Goal: Task Accomplishment & Management: Manage account settings

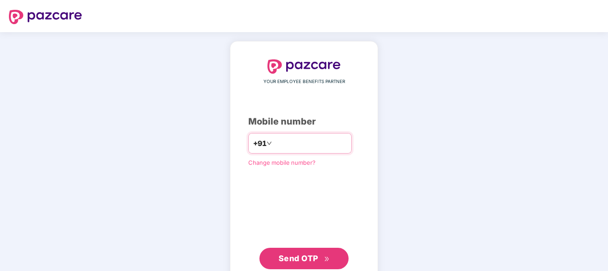
scroll to position [25, 0]
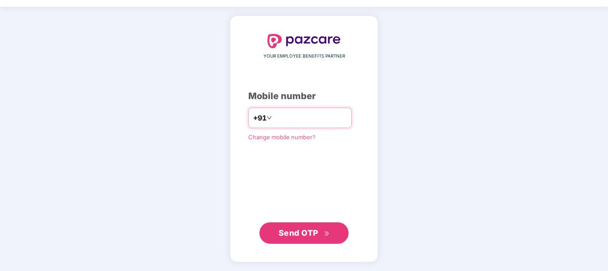
type input "**********"
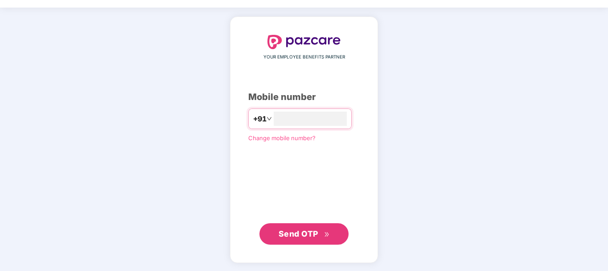
click at [306, 229] on span "Send OTP" at bounding box center [299, 233] width 40 height 9
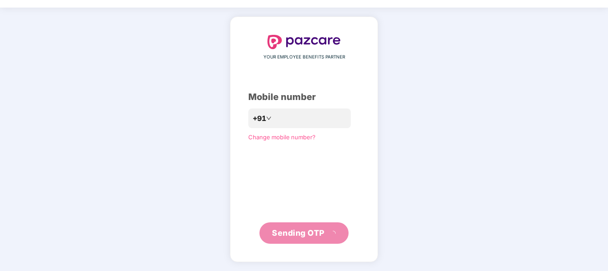
scroll to position [20, 0]
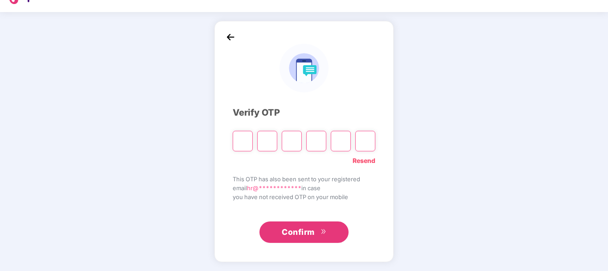
type input "*"
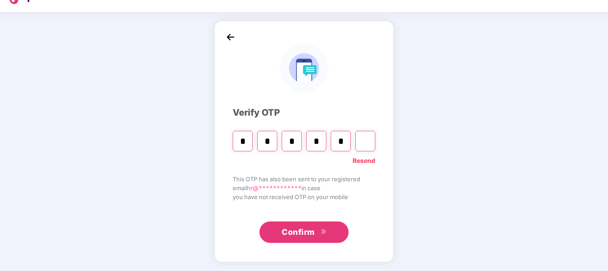
type input "*"
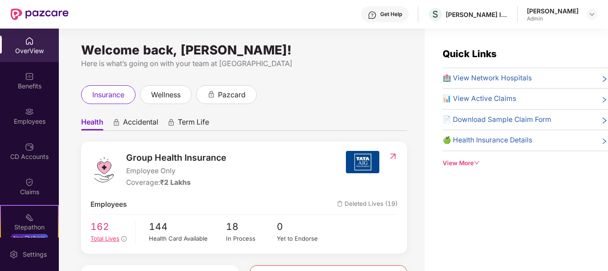
click at [99, 225] on span "162" at bounding box center [110, 226] width 38 height 15
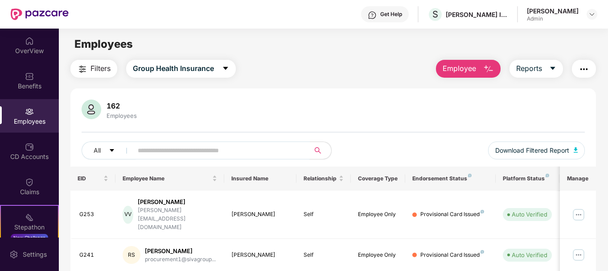
click at [159, 143] on span at bounding box center [218, 150] width 183 height 18
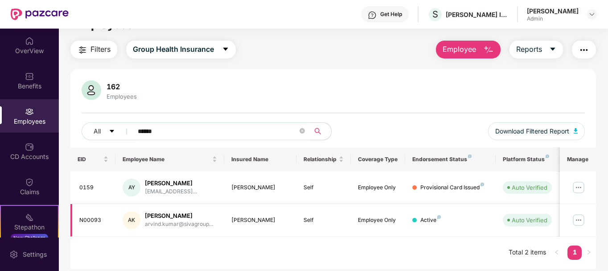
scroll to position [29, 0]
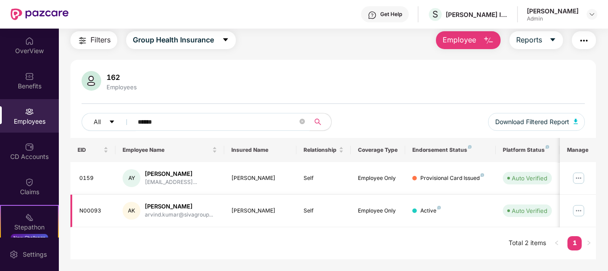
type input "******"
click at [583, 213] on img at bounding box center [579, 210] width 14 height 14
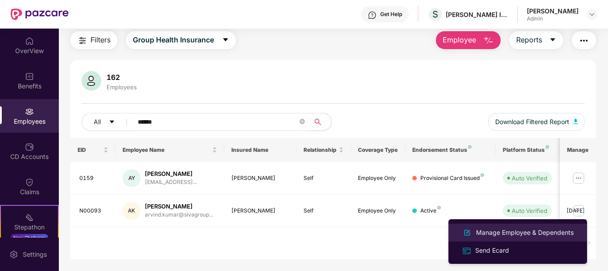
click at [523, 239] on li "Manage Employee & Dependents" at bounding box center [518, 232] width 139 height 18
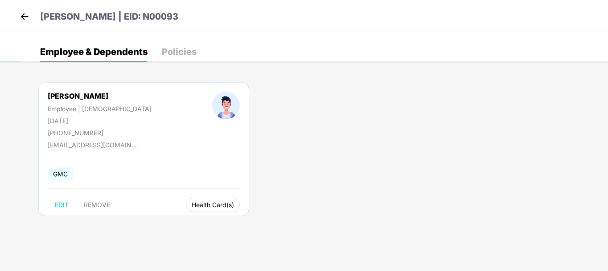
click at [186, 209] on button "Health Card(s)" at bounding box center [213, 205] width 54 height 14
click at [231, 222] on span "Health Insurance(Employee Only)" at bounding box center [194, 223] width 110 height 10
click at [24, 19] on img at bounding box center [24, 16] width 13 height 13
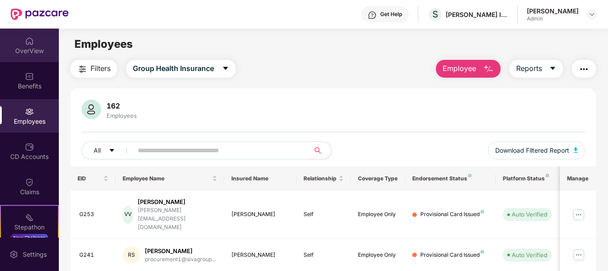
click at [37, 48] on div "OverView" at bounding box center [29, 50] width 59 height 9
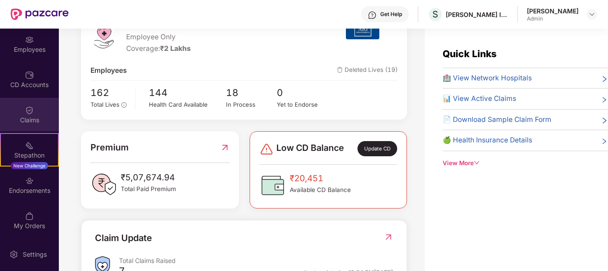
scroll to position [73, 0]
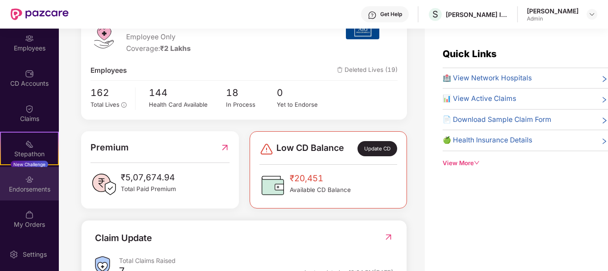
click at [29, 177] on img at bounding box center [29, 179] width 9 height 9
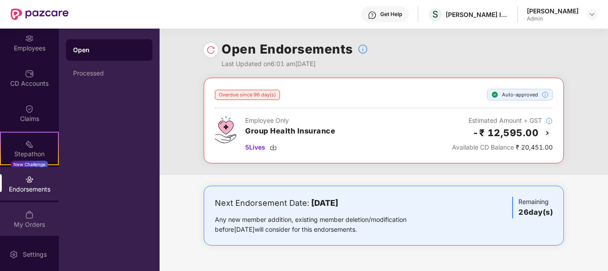
click at [51, 222] on div "My Orders" at bounding box center [29, 224] width 59 height 9
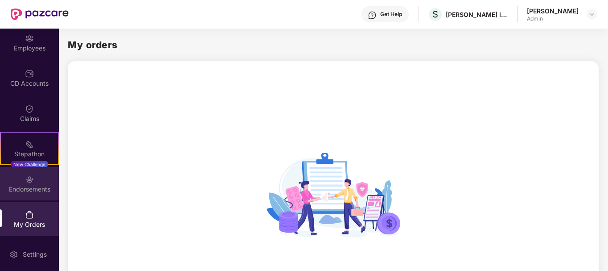
click at [54, 192] on div "Endorsements" at bounding box center [29, 189] width 59 height 9
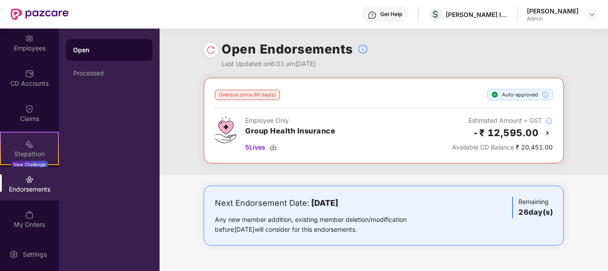
click at [34, 151] on div "Stepathon" at bounding box center [29, 153] width 57 height 9
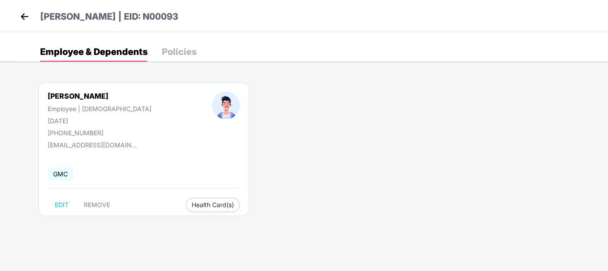
click at [24, 9] on div "[PERSON_NAME] | EID: N00093" at bounding box center [304, 16] width 608 height 32
click at [25, 16] on img at bounding box center [24, 16] width 13 height 13
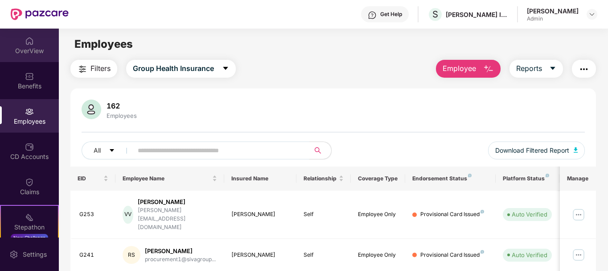
click at [33, 55] on div "OverView" at bounding box center [29, 50] width 59 height 9
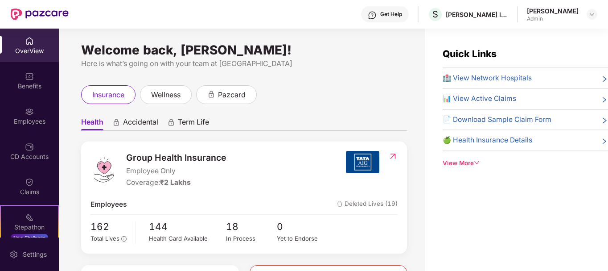
scroll to position [73, 0]
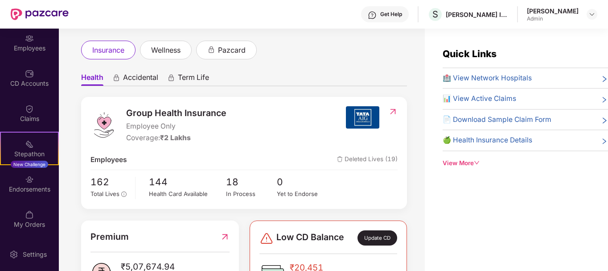
click at [383, 200] on div "Group Health Insurance Employee Only Coverage: ₹2 Lakhs Employees Deleted Lives…" at bounding box center [244, 153] width 326 height 112
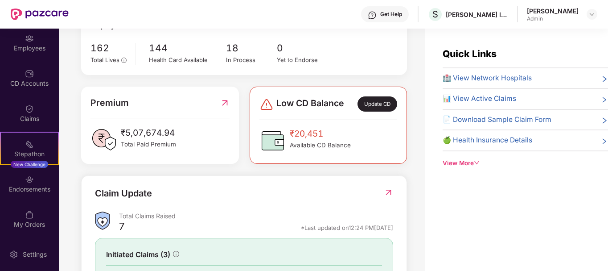
scroll to position [134, 0]
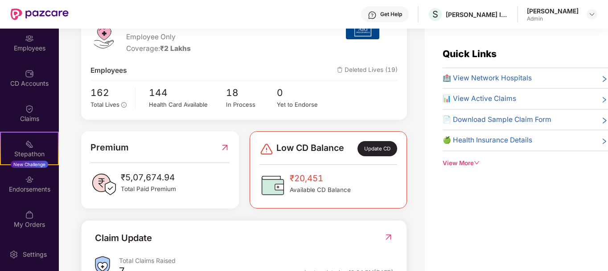
click at [365, 70] on span "Deleted Lives (19)" at bounding box center [367, 70] width 61 height 11
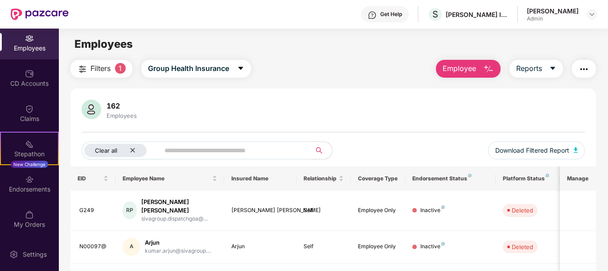
click at [136, 147] on div "Clear all" at bounding box center [115, 150] width 62 height 13
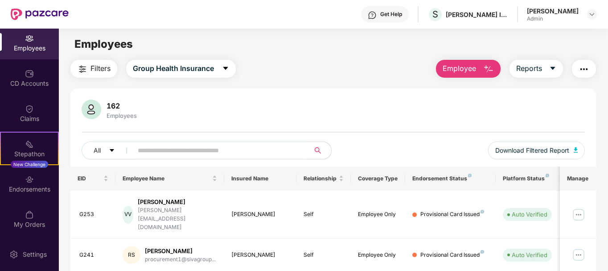
click at [41, 48] on div "Employees" at bounding box center [29, 48] width 59 height 9
click at [585, 70] on img "button" at bounding box center [584, 69] width 11 height 11
click at [542, 68] on span "Reports" at bounding box center [529, 68] width 26 height 11
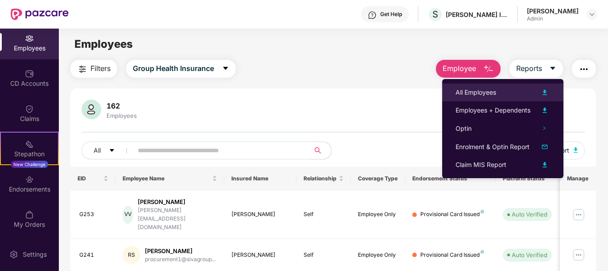
click at [511, 90] on div "All Employees" at bounding box center [503, 92] width 95 height 11
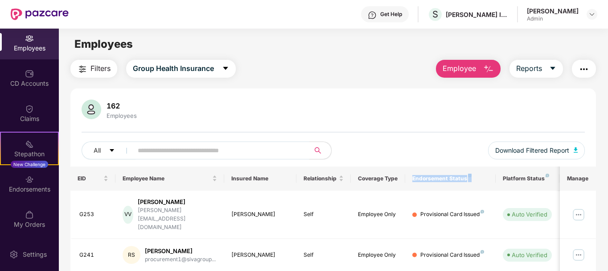
drag, startPoint x: 411, startPoint y: 177, endPoint x: 473, endPoint y: 180, distance: 62.1
click at [473, 180] on th "Endorsement Status" at bounding box center [450, 178] width 91 height 24
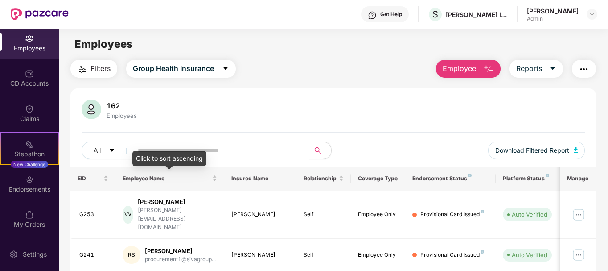
drag, startPoint x: 74, startPoint y: 178, endPoint x: 267, endPoint y: 178, distance: 192.2
click at [266, 178] on tr "EID Employee Name Insured Name Relationship Coverage Type Endorsement Status Pl…" at bounding box center [360, 178] width 580 height 24
